Goal: Task Accomplishment & Management: Manage account settings

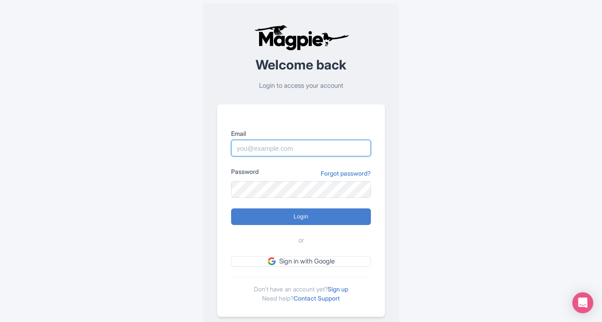
type input "[EMAIL_ADDRESS][DOMAIN_NAME]"
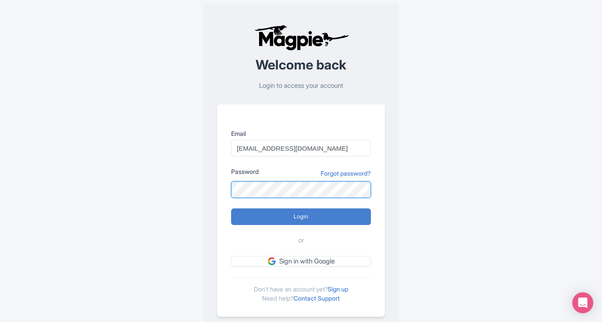
click at [301, 216] on input "Login" at bounding box center [301, 216] width 140 height 17
type input "Logging in..."
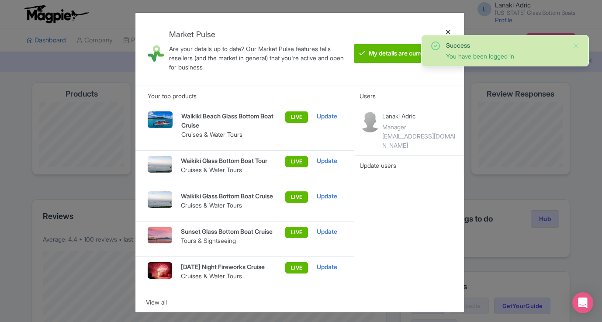
click at [451, 31] on div at bounding box center [447, 49] width 21 height 59
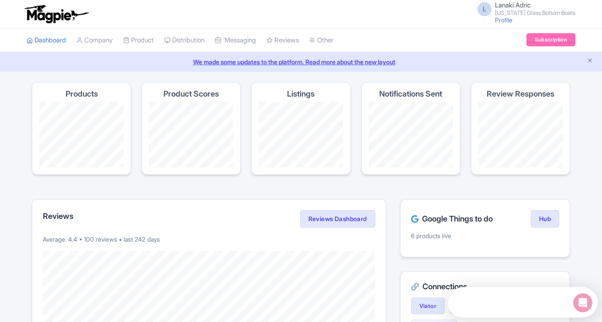
click at [542, 39] on link "Subscription" at bounding box center [550, 39] width 49 height 13
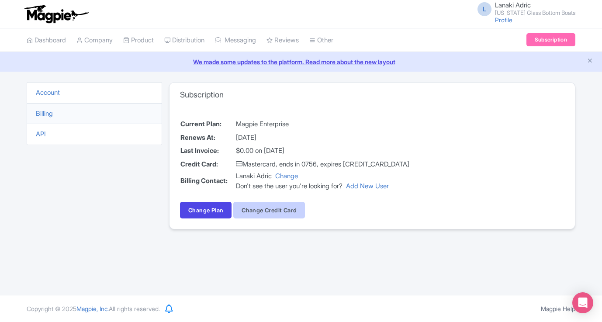
click at [278, 210] on button "Change Credit Card" at bounding box center [269, 210] width 72 height 17
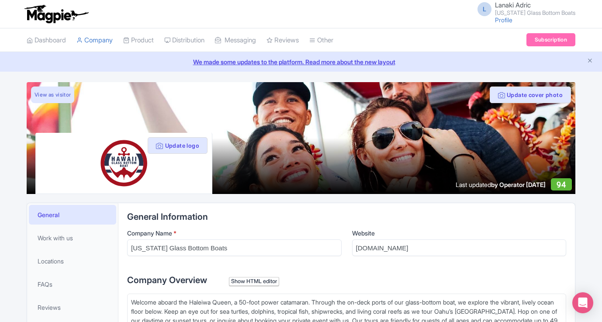
click at [551, 41] on link "Subscription" at bounding box center [550, 39] width 49 height 13
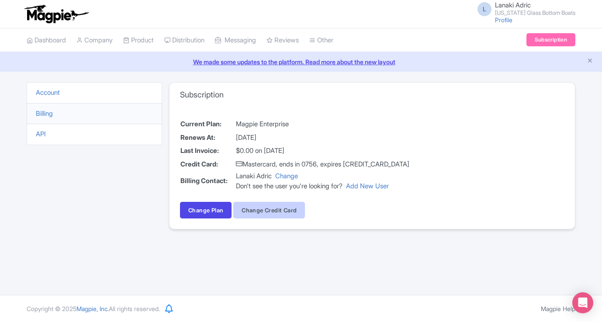
click at [267, 209] on button "Change Credit Card" at bounding box center [269, 210] width 72 height 17
